Goal: Task Accomplishment & Management: Use online tool/utility

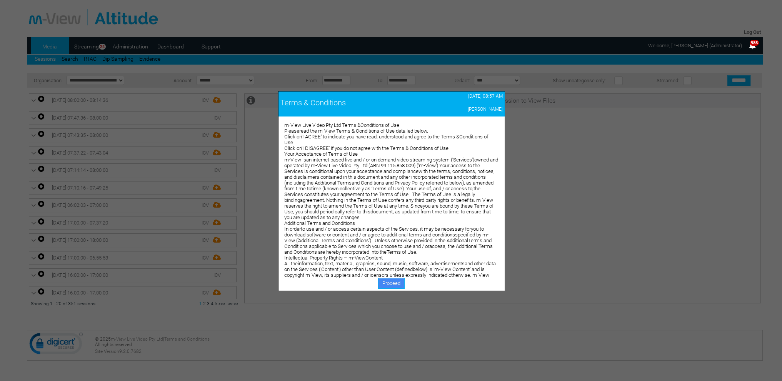
click at [384, 282] on link "Proceed" at bounding box center [391, 283] width 27 height 11
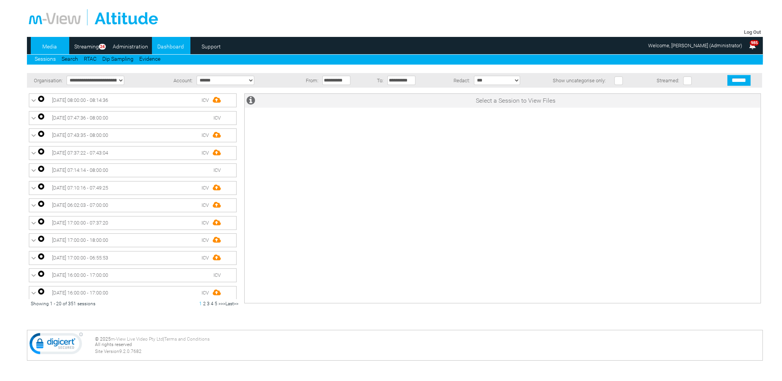
click at [170, 45] on link "Dashboard" at bounding box center [170, 47] width 37 height 12
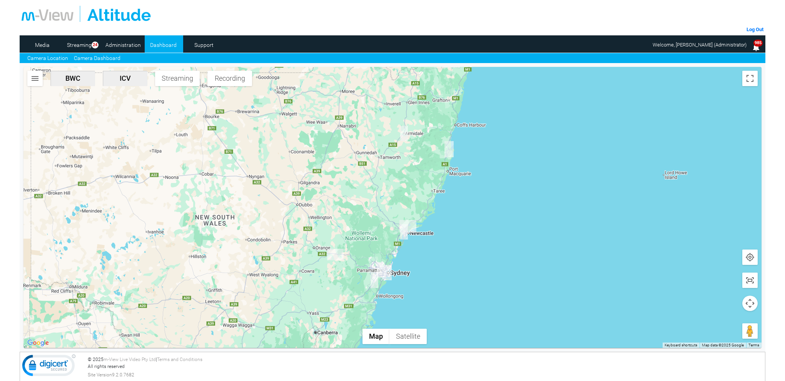
click at [102, 57] on link "Camera Dashboard" at bounding box center [97, 58] width 47 height 8
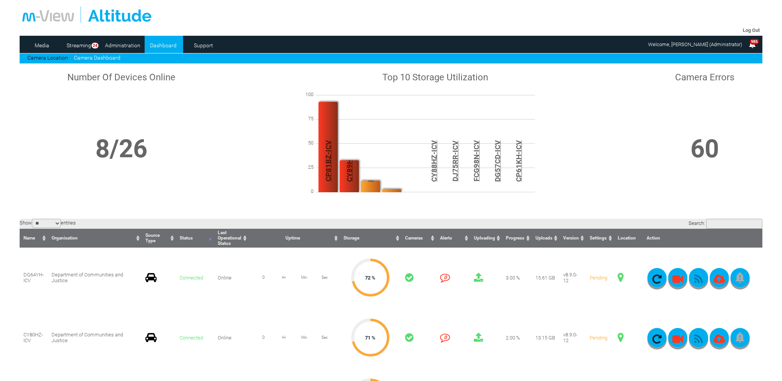
scroll to position [154, 0]
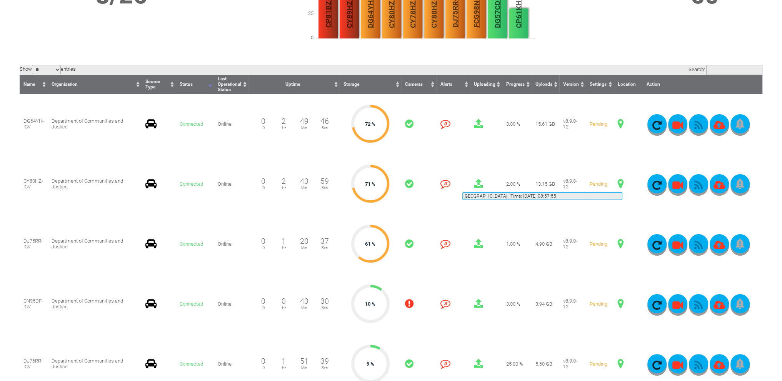
click at [622, 183] on span at bounding box center [621, 184] width 6 height 10
click at [696, 180] on button "button" at bounding box center [698, 183] width 19 height 19
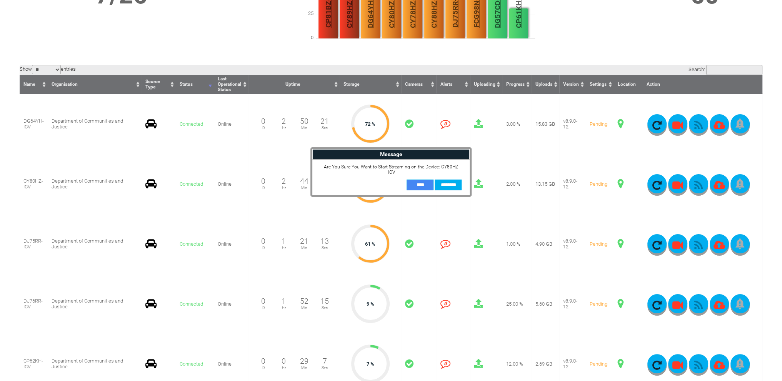
click at [431, 180] on input "**" at bounding box center [420, 185] width 27 height 11
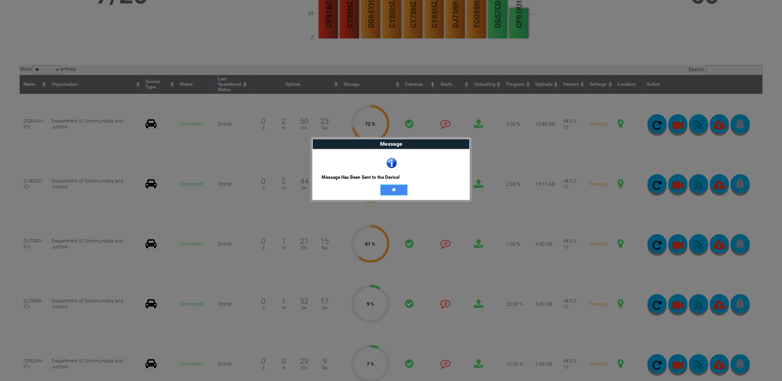
click at [381, 189] on input "**" at bounding box center [393, 190] width 27 height 11
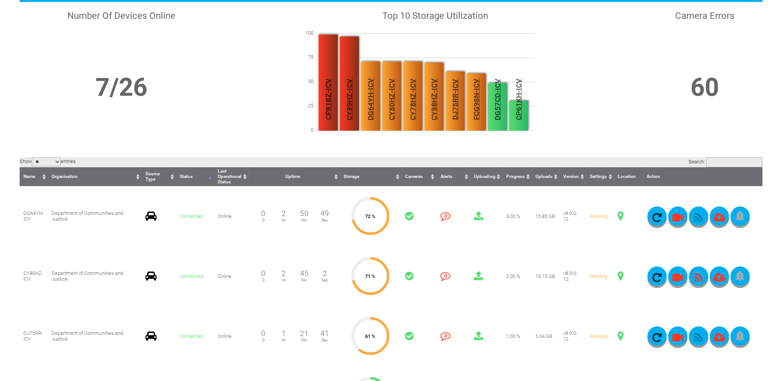
scroll to position [38, 0]
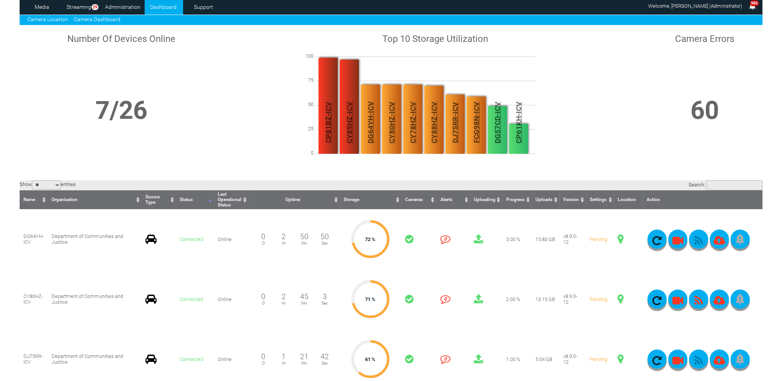
click at [44, 17] on link "Camera Location" at bounding box center [47, 19] width 41 height 6
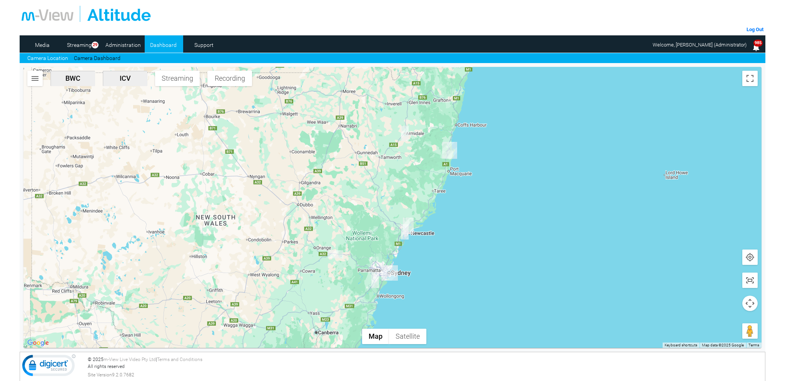
click at [336, 255] on img "CY80HZ-ICV" at bounding box center [335, 254] width 15 height 8
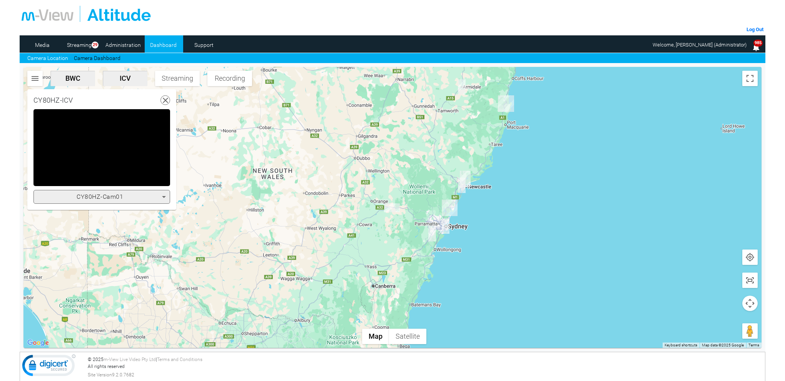
click at [163, 197] on icon at bounding box center [163, 196] width 9 height 9
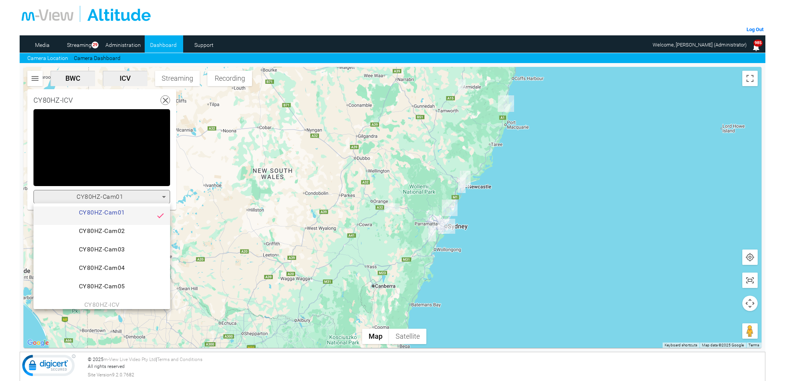
click at [133, 250] on span "CY80HZ-Cam03" at bounding box center [102, 252] width 124 height 15
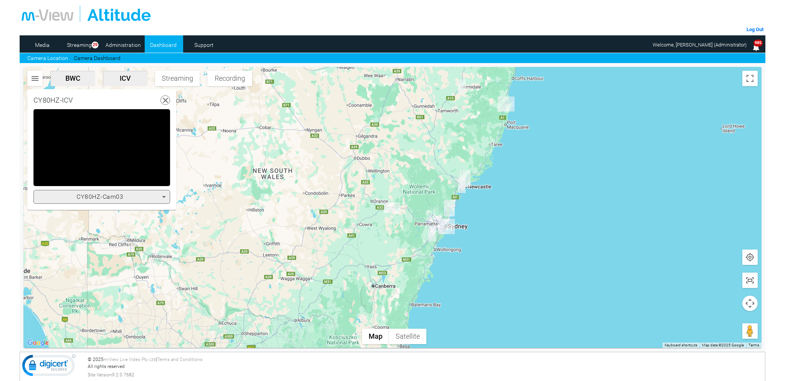
click at [164, 194] on icon at bounding box center [163, 196] width 9 height 9
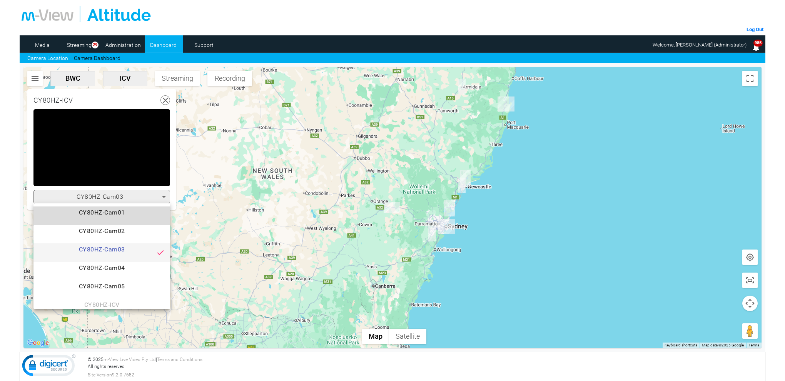
click at [122, 210] on span "CY80HZ-Cam01" at bounding box center [102, 215] width 124 height 15
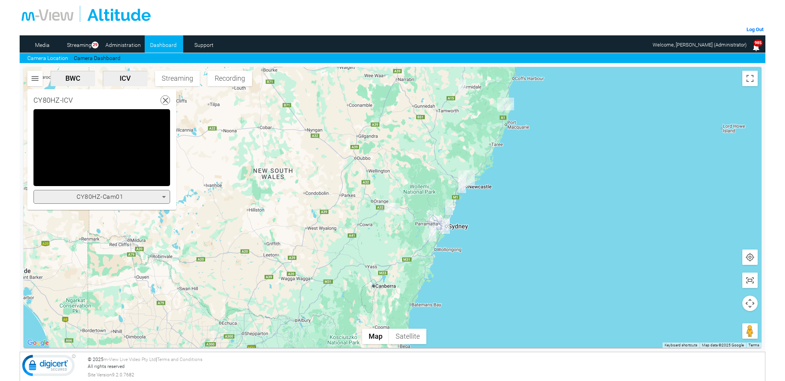
click at [165, 197] on icon at bounding box center [164, 197] width 4 height 2
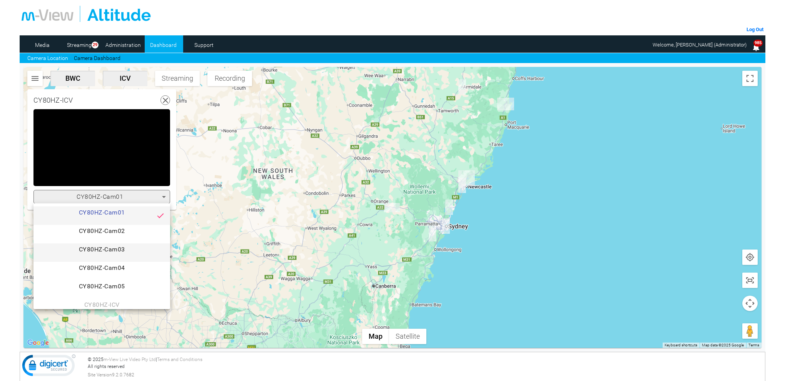
click at [137, 251] on span "CY80HZ-Cam03" at bounding box center [102, 252] width 124 height 15
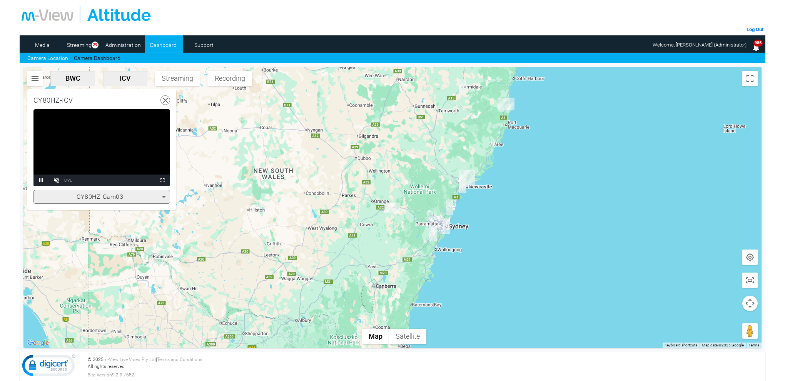
click at [142, 167] on video "Video Player" at bounding box center [101, 147] width 137 height 77
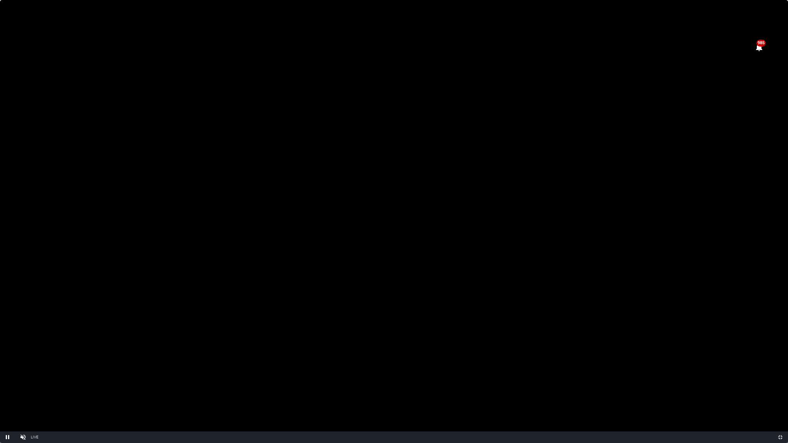
click at [518, 171] on video "Video Player" at bounding box center [394, 221] width 788 height 443
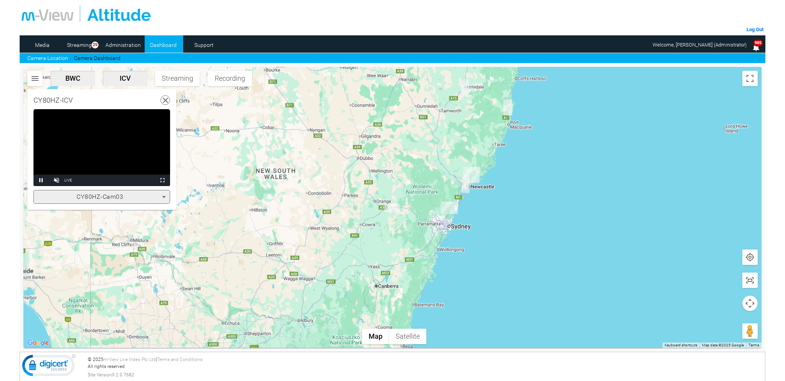
click at [165, 197] on icon at bounding box center [163, 196] width 9 height 9
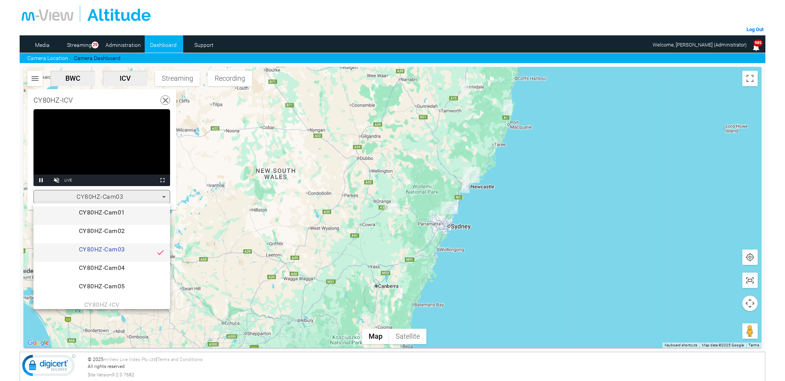
click at [126, 212] on span "CY80HZ-Cam01" at bounding box center [102, 215] width 124 height 15
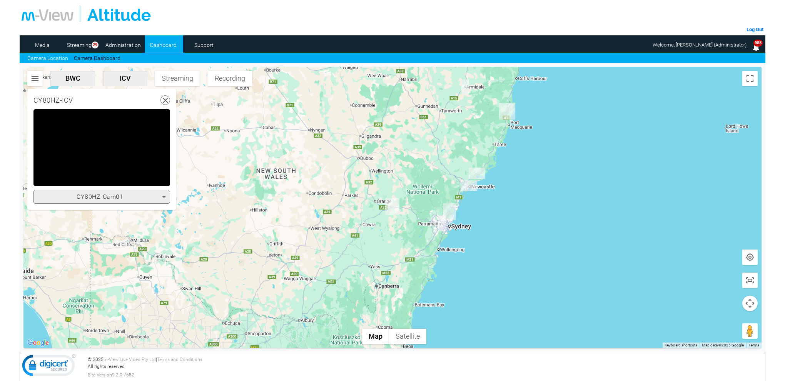
click at [163, 198] on icon at bounding box center [163, 196] width 9 height 9
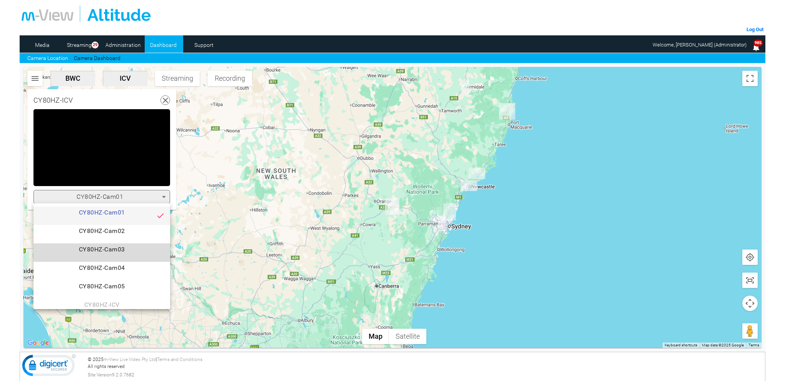
click at [149, 249] on span "CY80HZ-Cam03" at bounding box center [102, 252] width 124 height 15
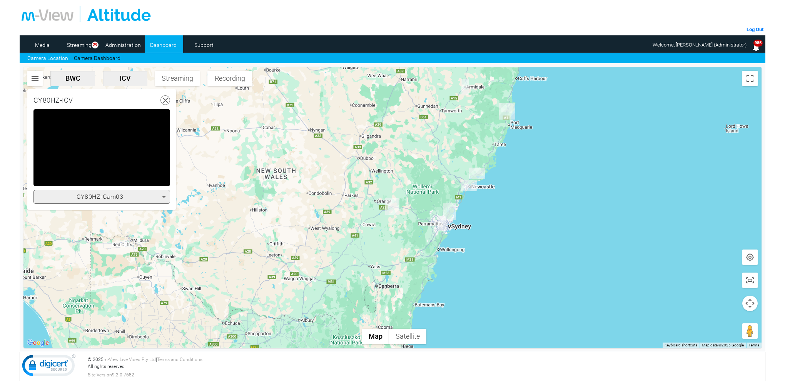
click at [163, 197] on icon at bounding box center [164, 197] width 4 height 2
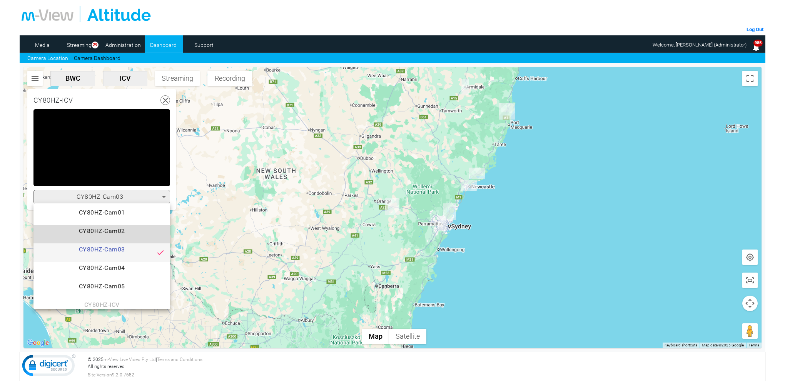
click at [131, 227] on span "CY80HZ-Cam02" at bounding box center [102, 234] width 124 height 15
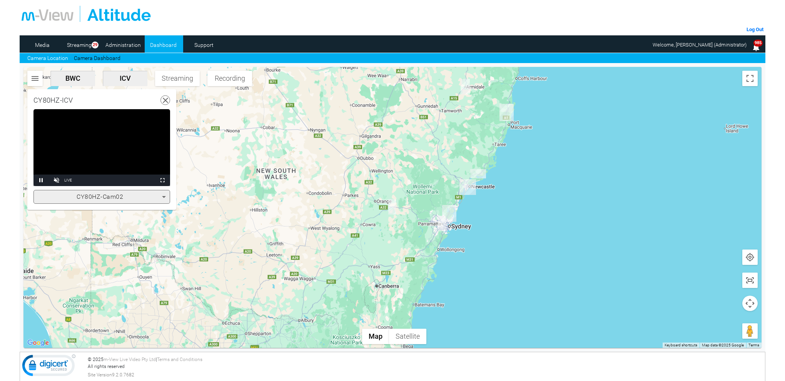
click at [165, 193] on icon at bounding box center [163, 196] width 9 height 9
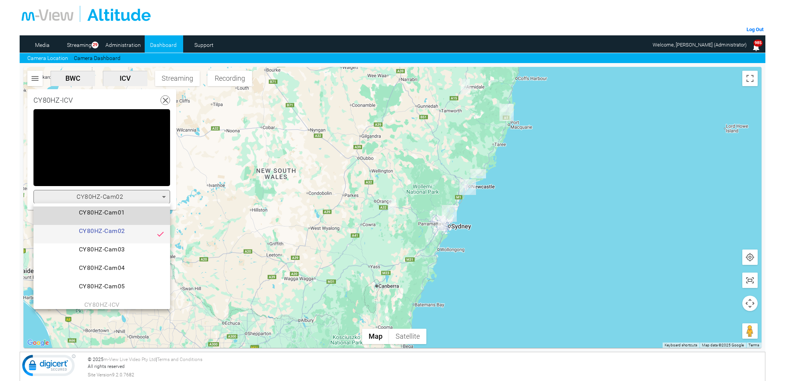
click at [127, 210] on span "CY80HZ-Cam01" at bounding box center [102, 215] width 124 height 15
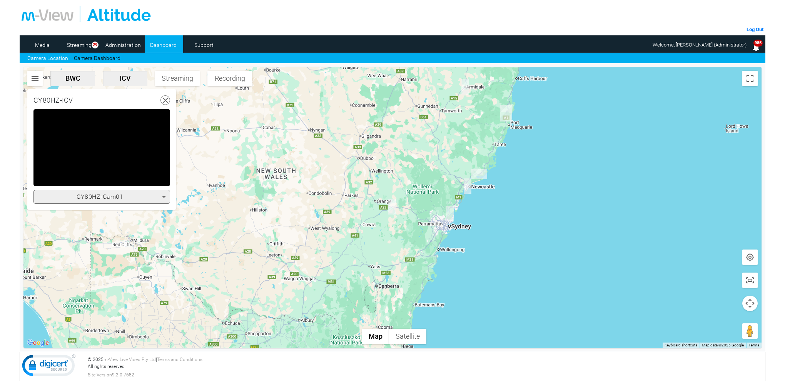
click at [166, 198] on icon at bounding box center [163, 196] width 9 height 9
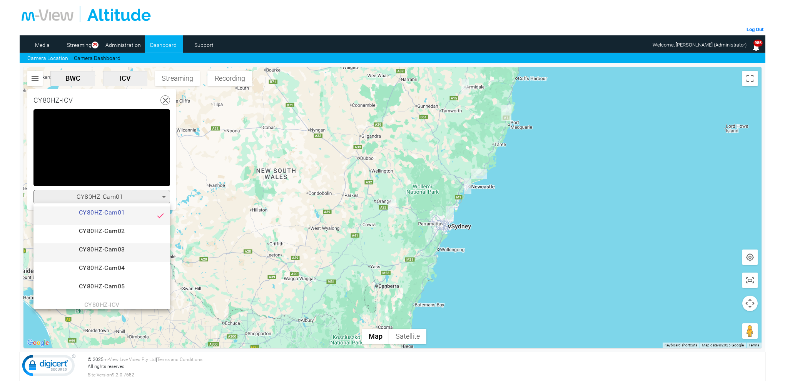
click at [130, 248] on span "CY80HZ-Cam03" at bounding box center [102, 252] width 124 height 15
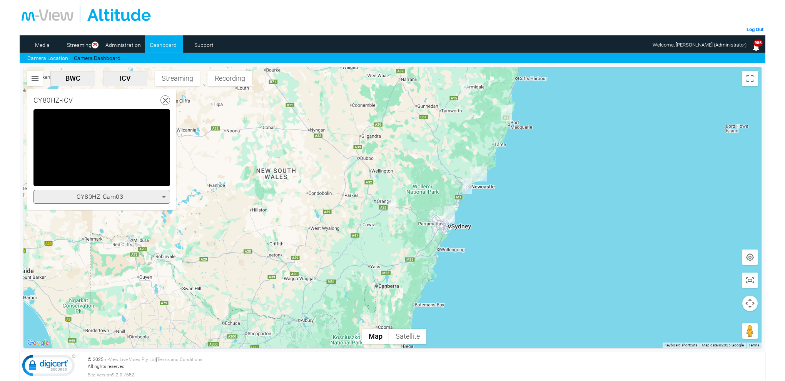
click at [165, 197] on icon at bounding box center [163, 196] width 9 height 9
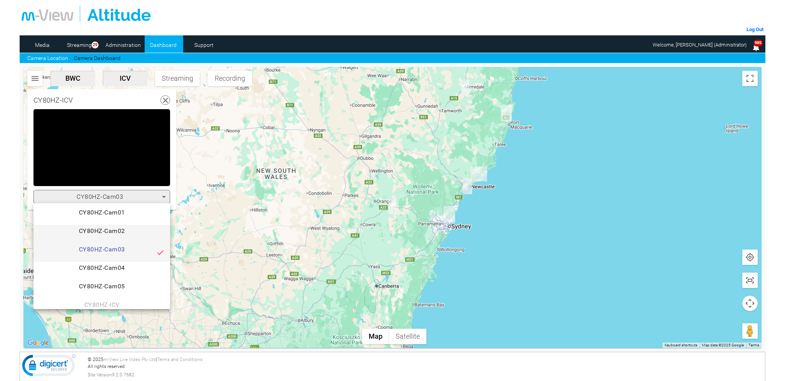
click at [117, 233] on span "CY80HZ-Cam02" at bounding box center [102, 234] width 124 height 15
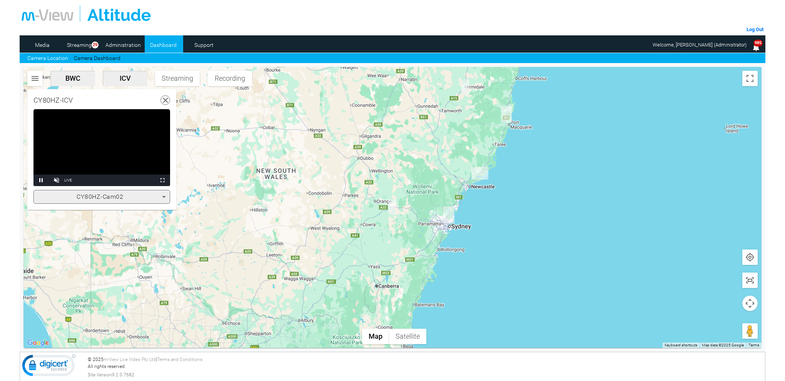
click at [98, 147] on video "Video Player" at bounding box center [101, 147] width 137 height 77
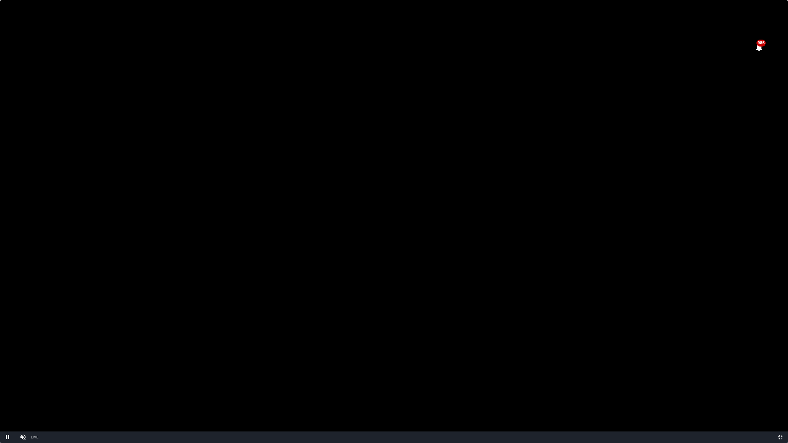
click at [463, 253] on video "Video Player" at bounding box center [394, 221] width 788 height 443
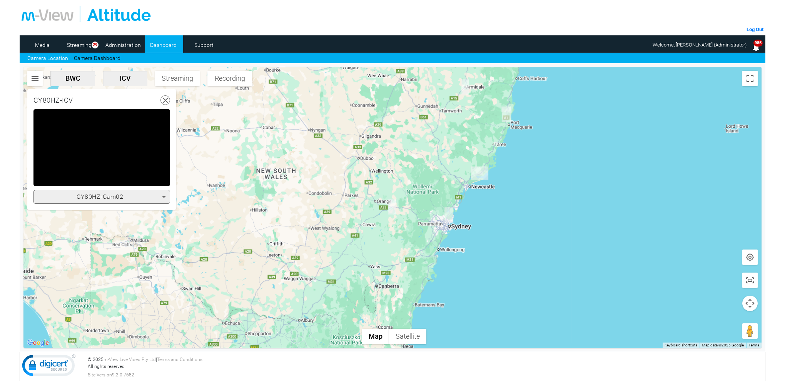
click at [165, 98] on icon at bounding box center [166, 101] width 10 height 10
